Goal: Task Accomplishment & Management: Manage account settings

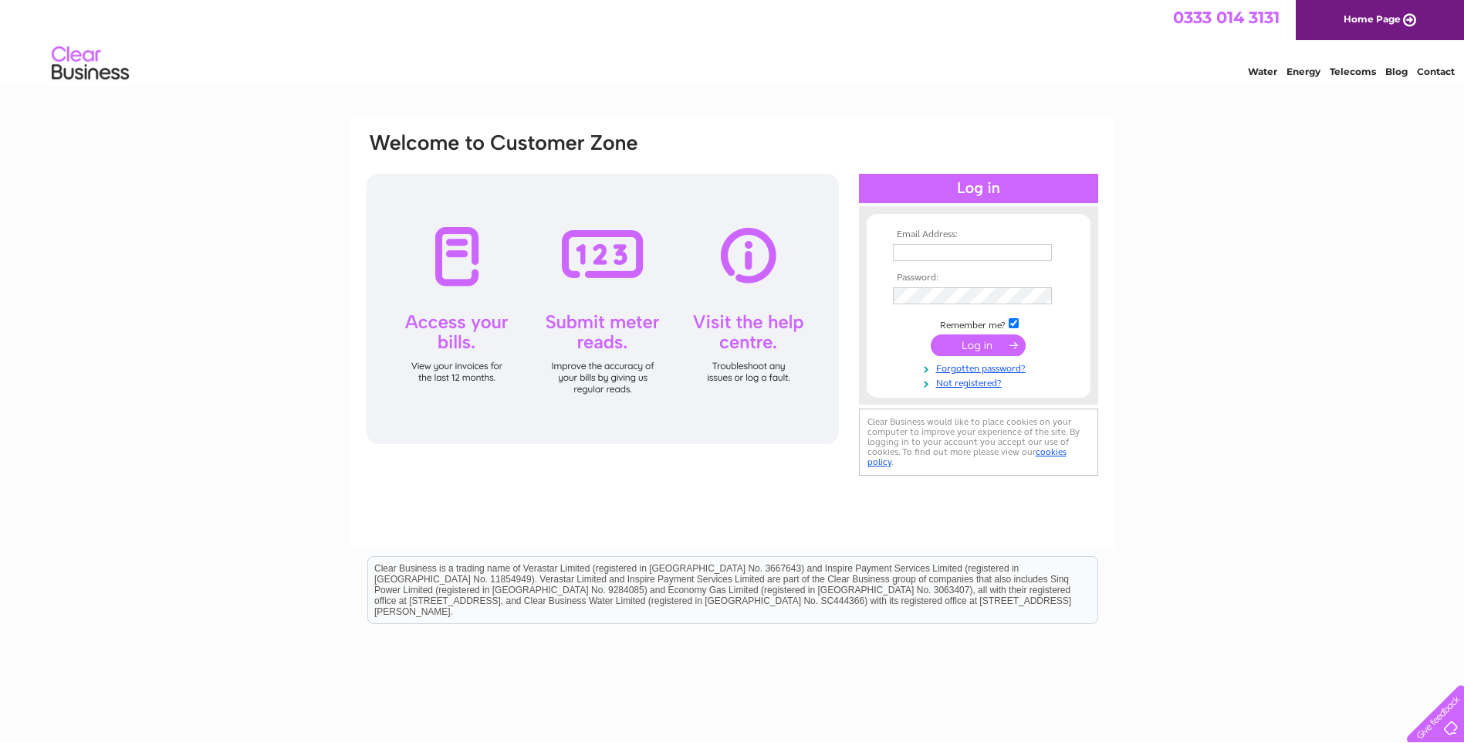
click at [959, 250] on input "text" at bounding box center [972, 252] width 159 height 17
type input "sean.milne@pacson.co.uk"
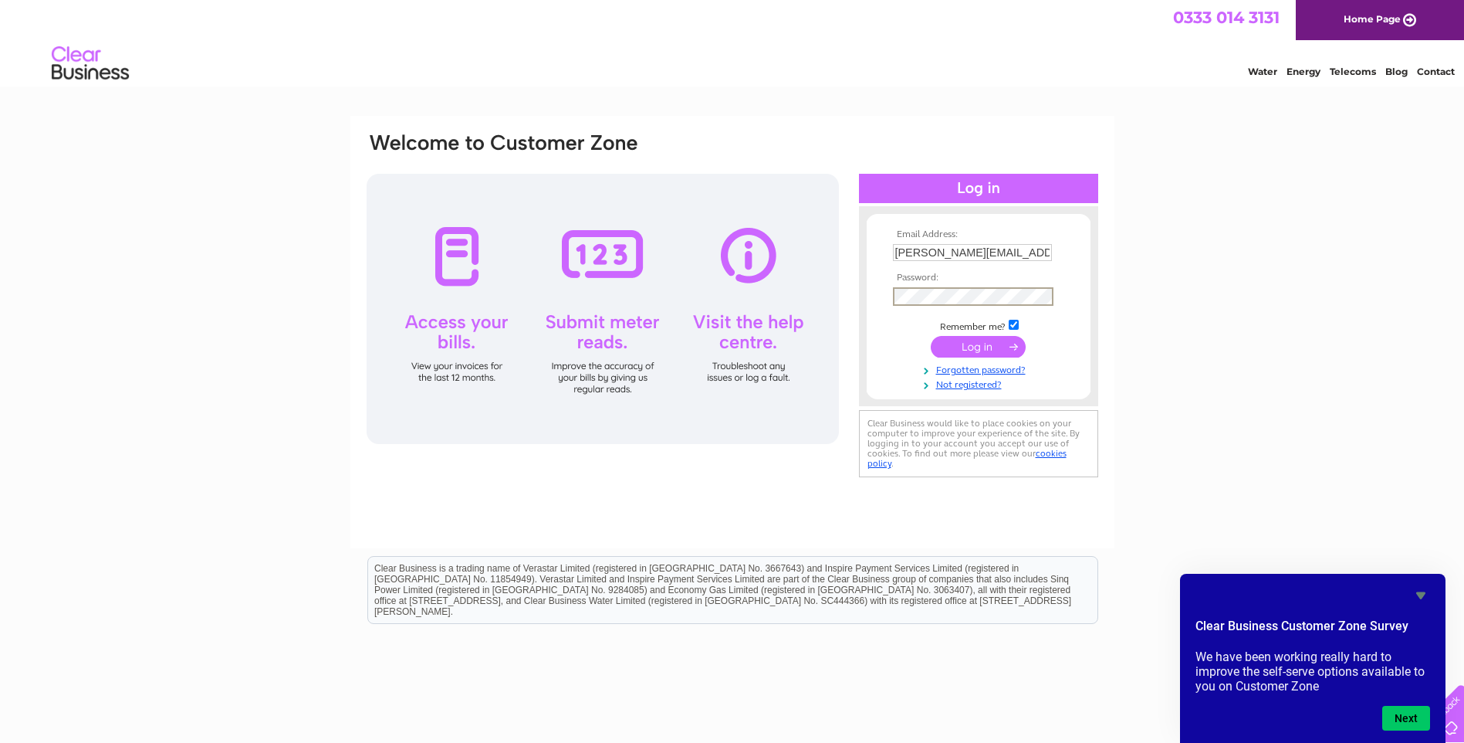
click at [979, 346] on input "submit" at bounding box center [978, 347] width 95 height 22
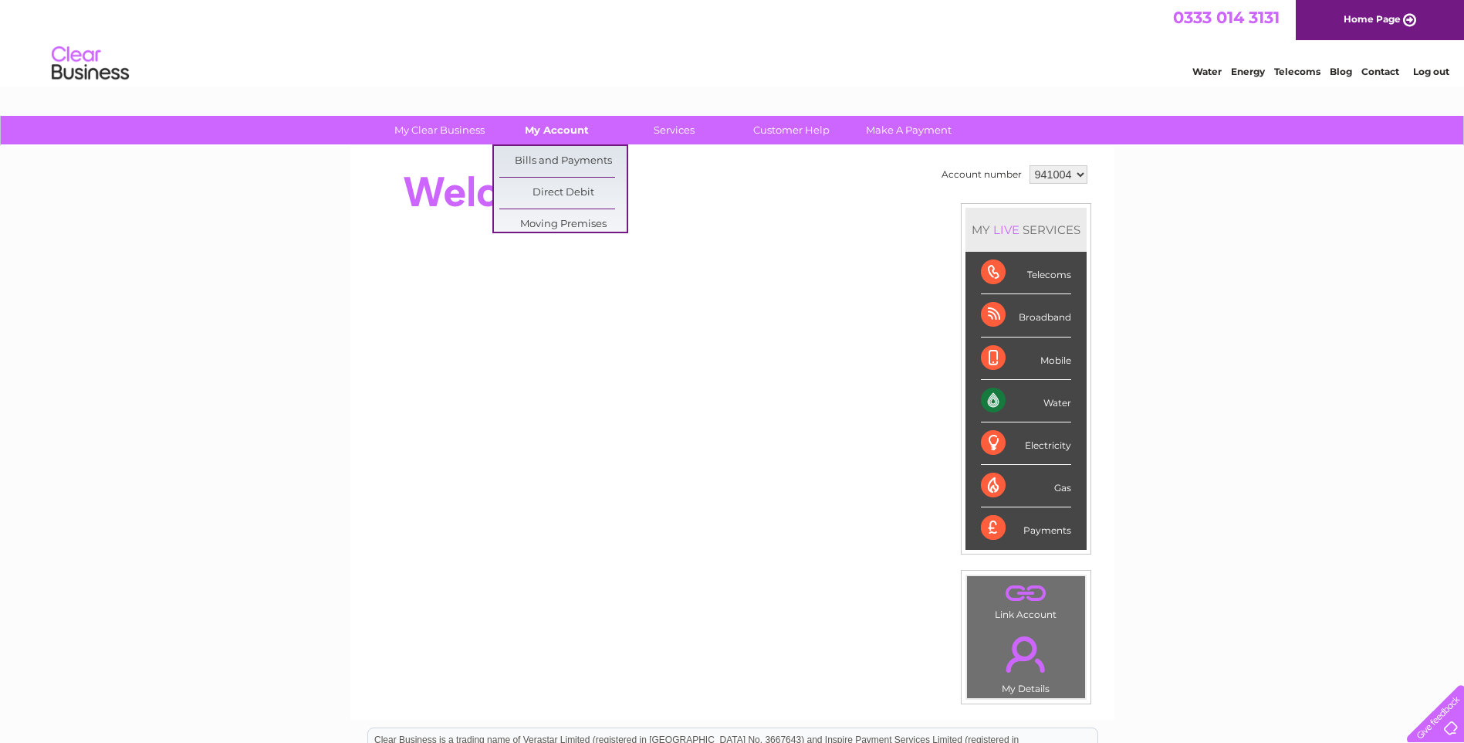
click at [557, 137] on link "My Account" at bounding box center [556, 130] width 127 height 29
click at [563, 163] on link "Bills and Payments" at bounding box center [562, 161] width 127 height 31
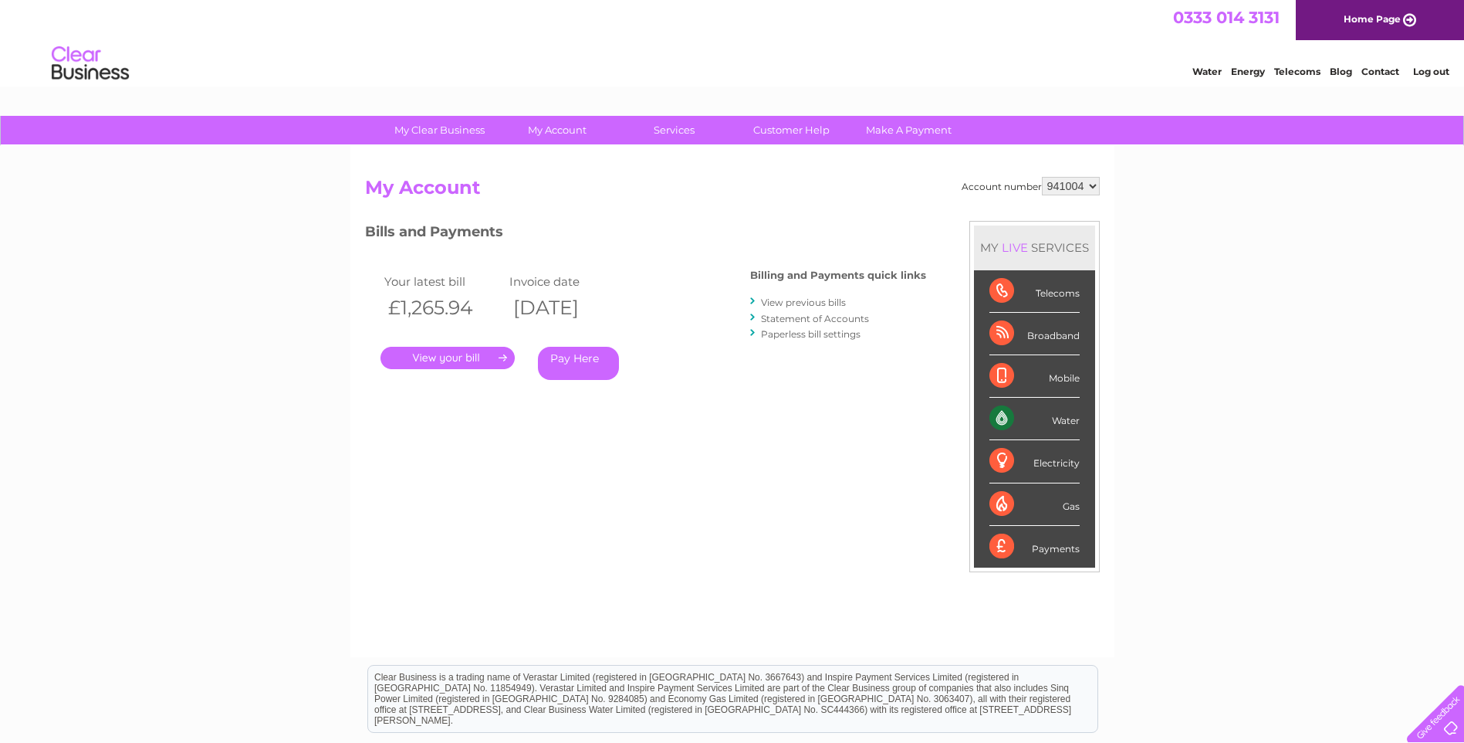
click at [462, 360] on link "." at bounding box center [448, 358] width 134 height 22
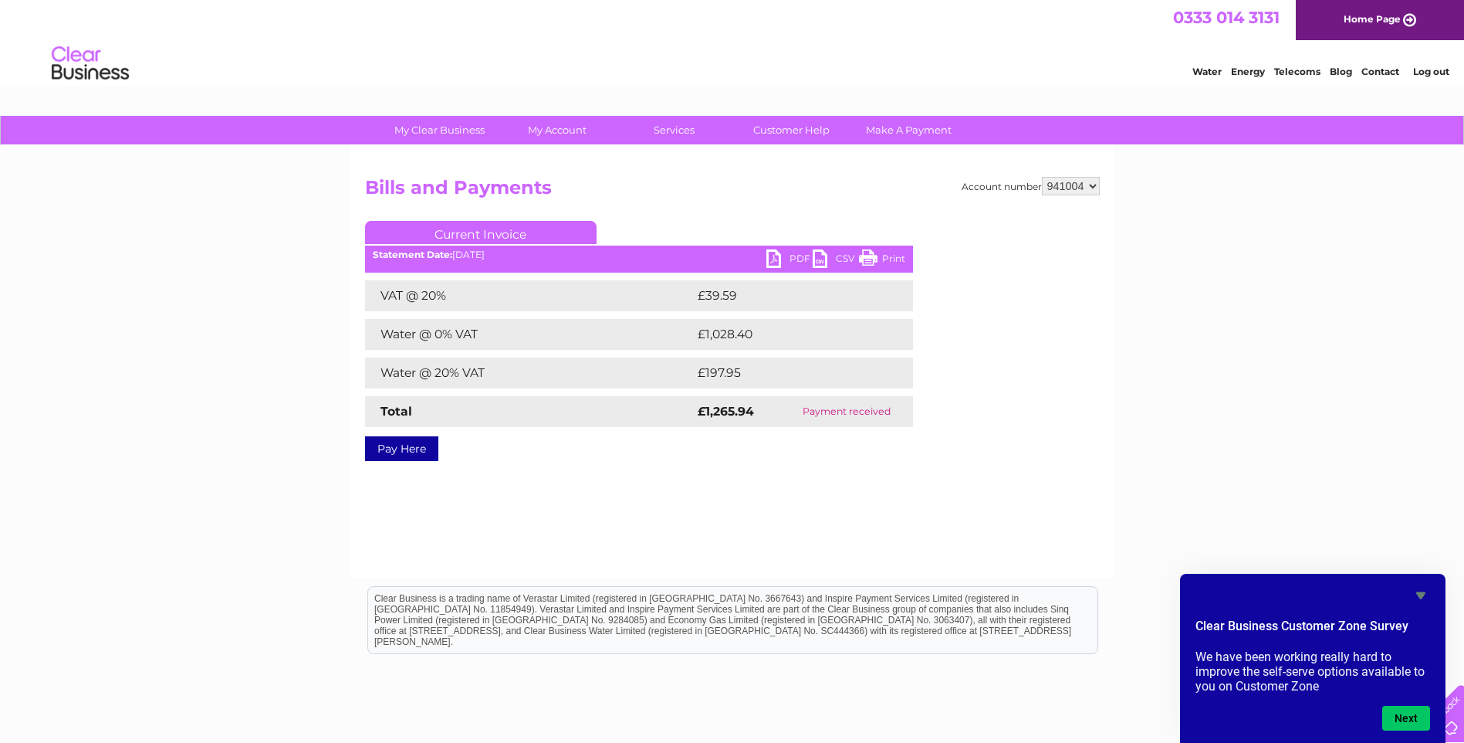
drag, startPoint x: 786, startPoint y: 254, endPoint x: 780, endPoint y: 260, distance: 8.2
click at [786, 254] on link "PDF" at bounding box center [789, 260] width 46 height 22
